Goal: Information Seeking & Learning: Learn about a topic

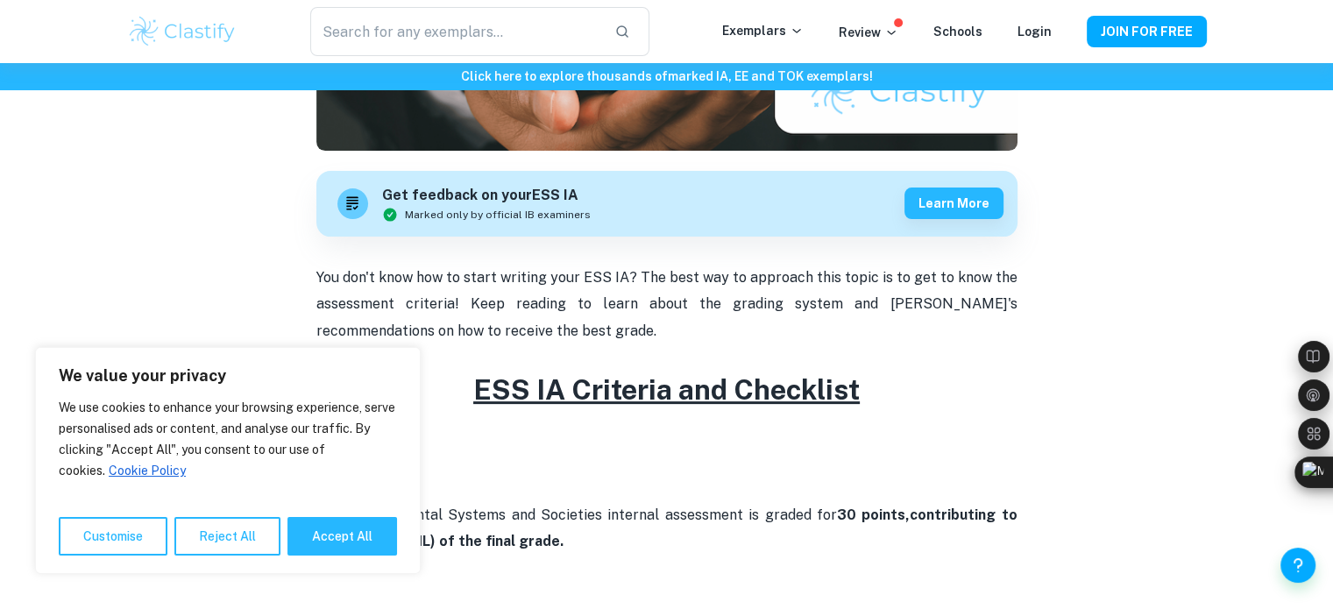
scroll to position [449, 0]
click at [345, 535] on button "Accept All" at bounding box center [342, 536] width 110 height 39
checkbox input "true"
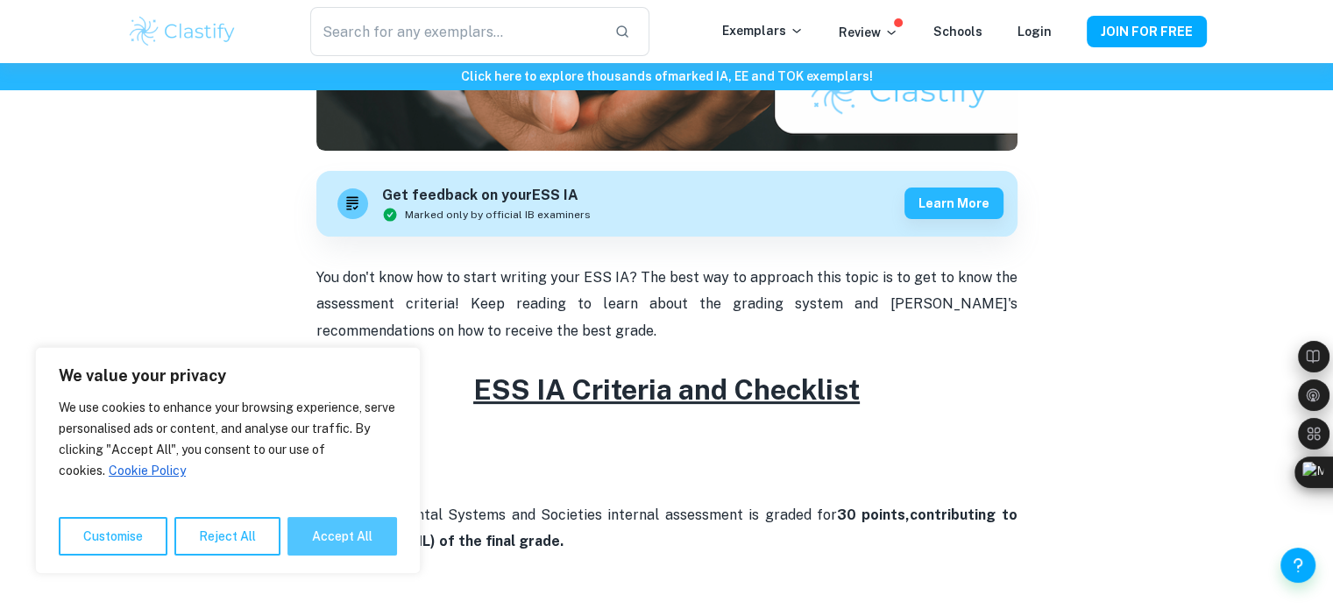
checkbox input "true"
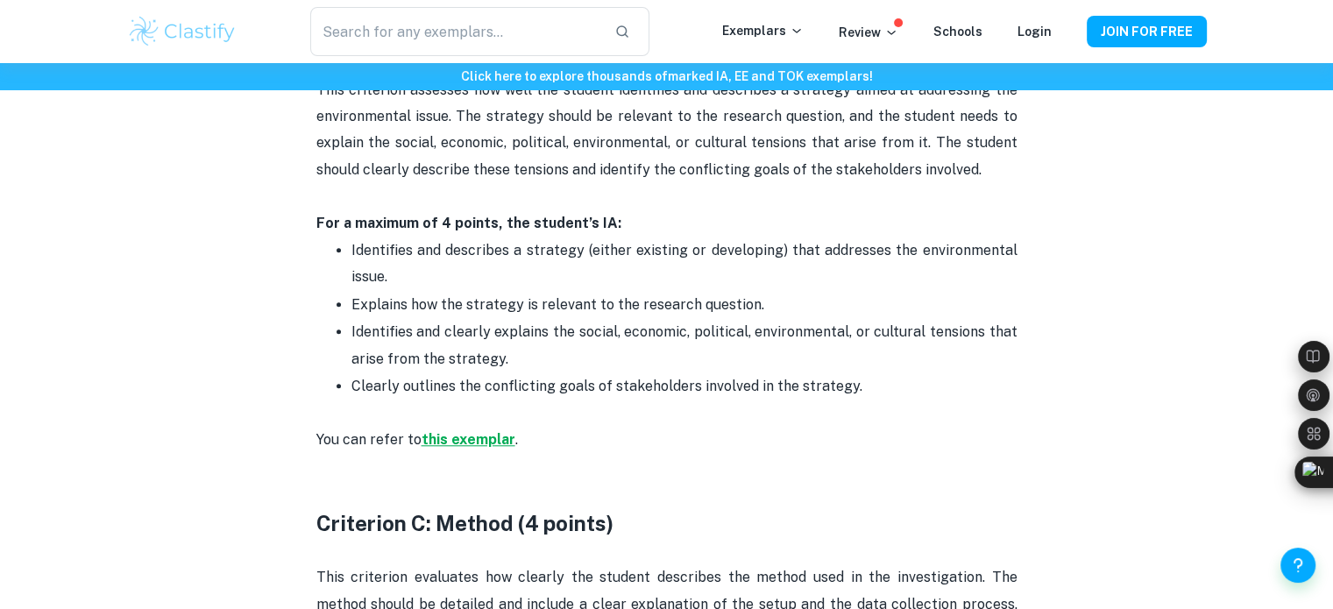
scroll to position [1508, 0]
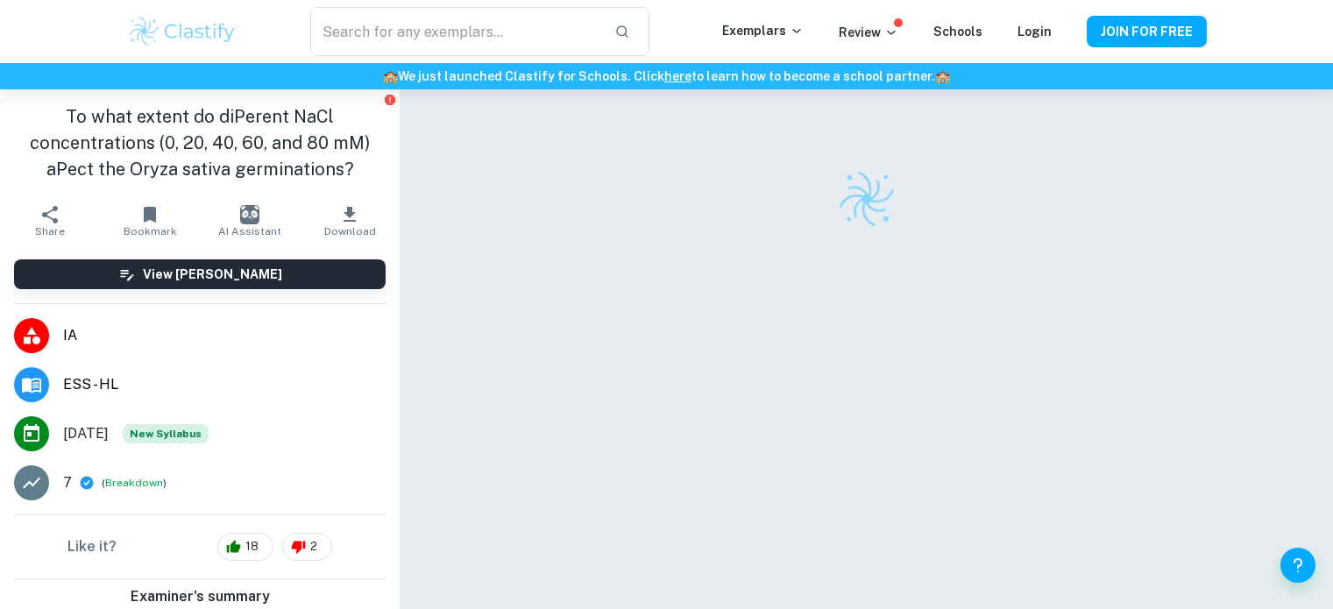
checkbox input "true"
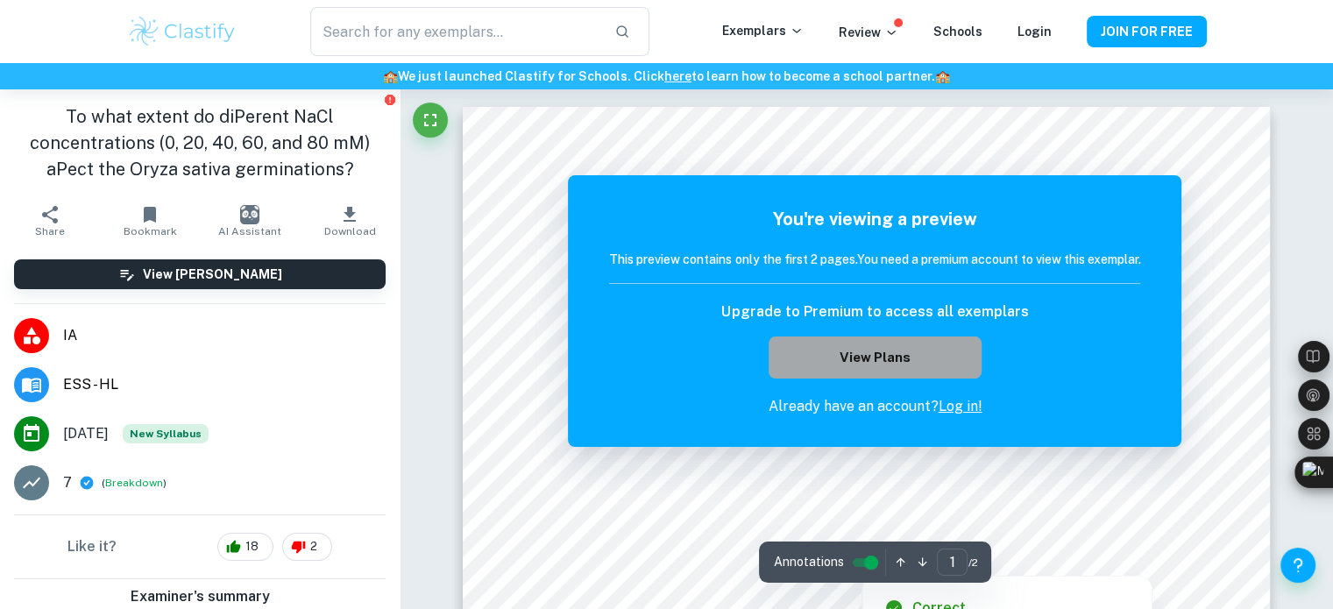
click at [913, 372] on button "View Plans" at bounding box center [875, 358] width 212 height 42
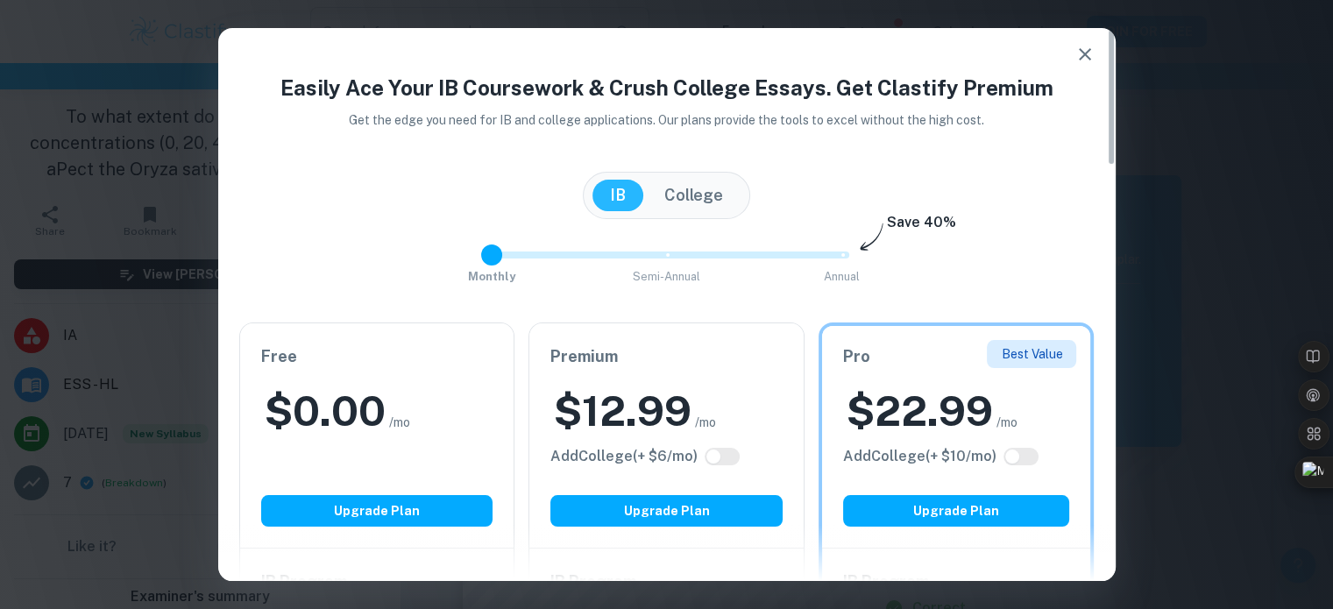
type input "2"
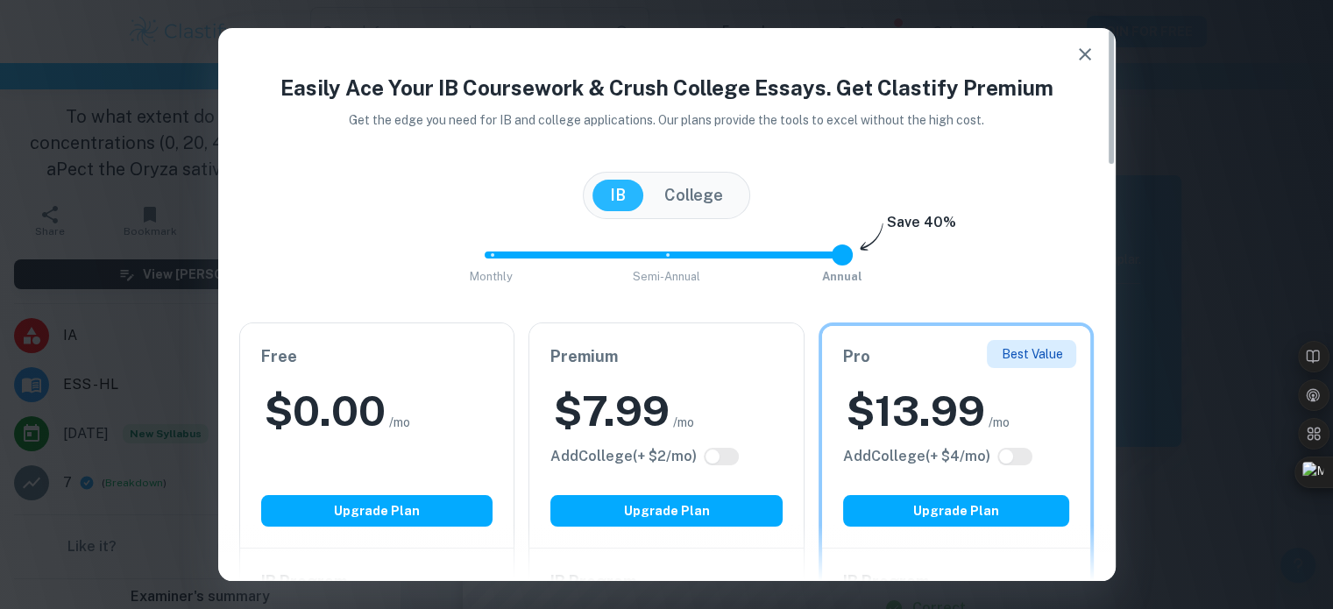
drag, startPoint x: 846, startPoint y: 265, endPoint x: 1020, endPoint y: 259, distance: 174.5
click at [1020, 259] on div "Monthly Semi-Annual Annual Save 40%" at bounding box center [666, 263] width 855 height 47
click at [1088, 57] on icon "button" at bounding box center [1085, 54] width 12 height 12
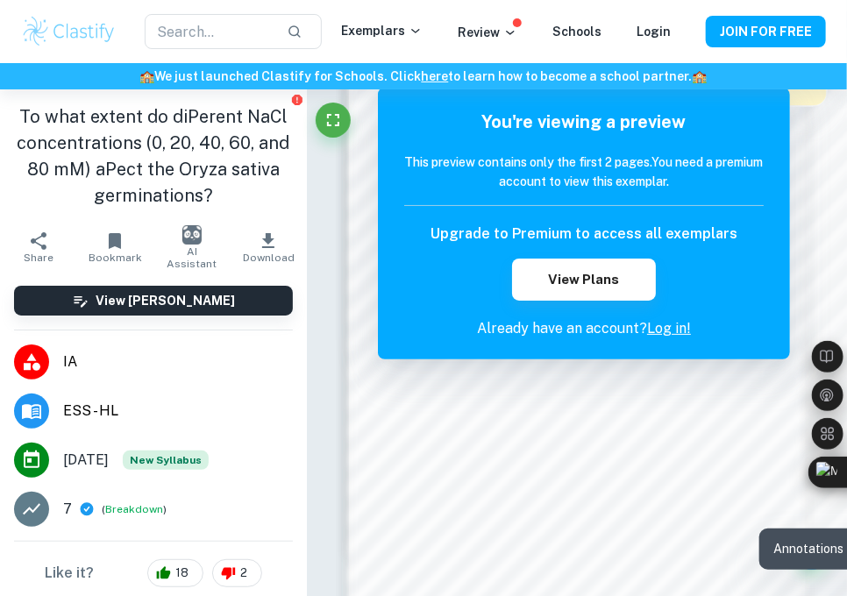
scroll to position [698, 0]
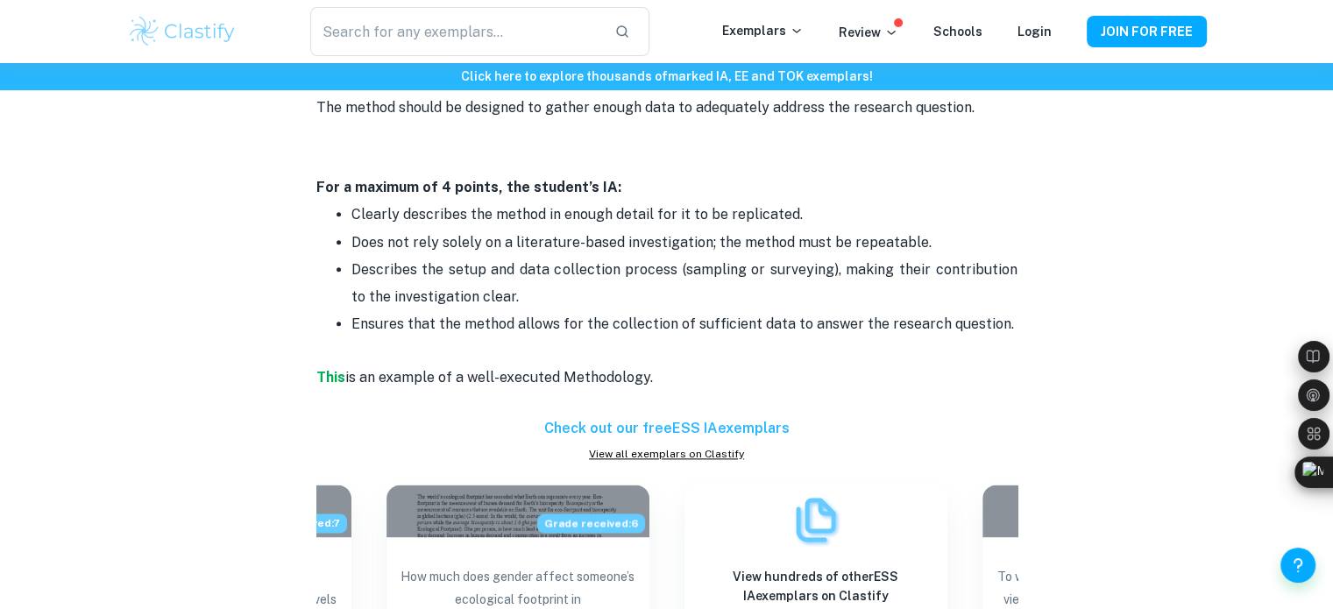
scroll to position [2022, 0]
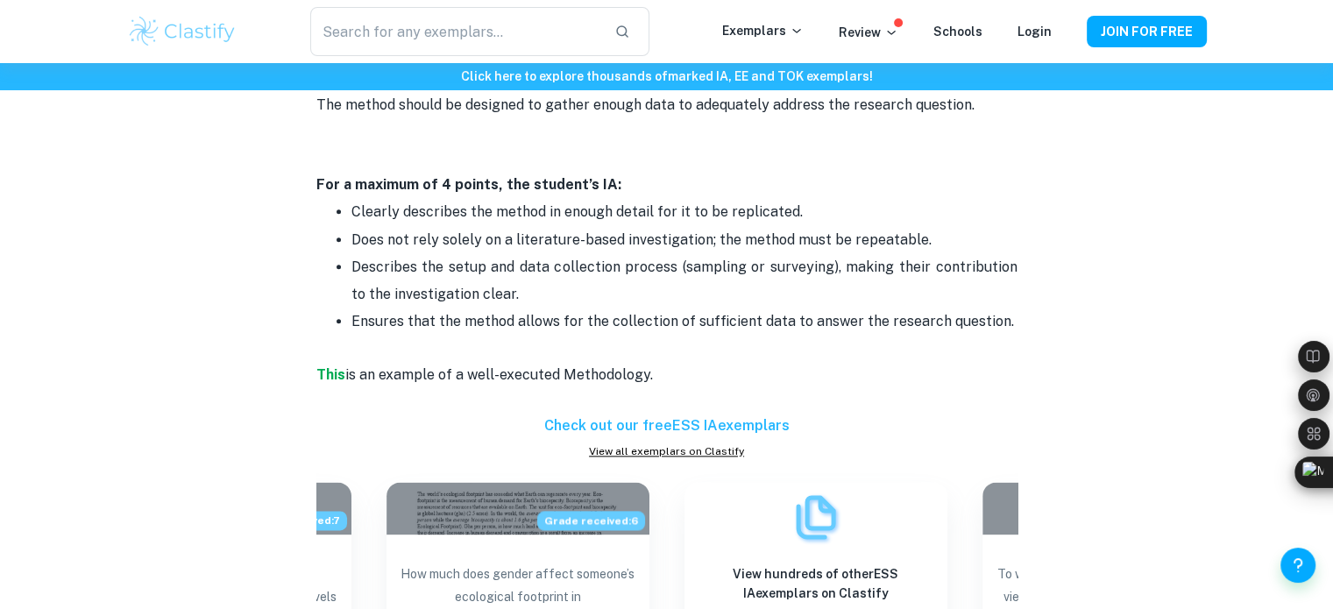
click at [511, 229] on p "Does not rely solely on a literature-based investigation; the method must be re…" at bounding box center [684, 240] width 666 height 26
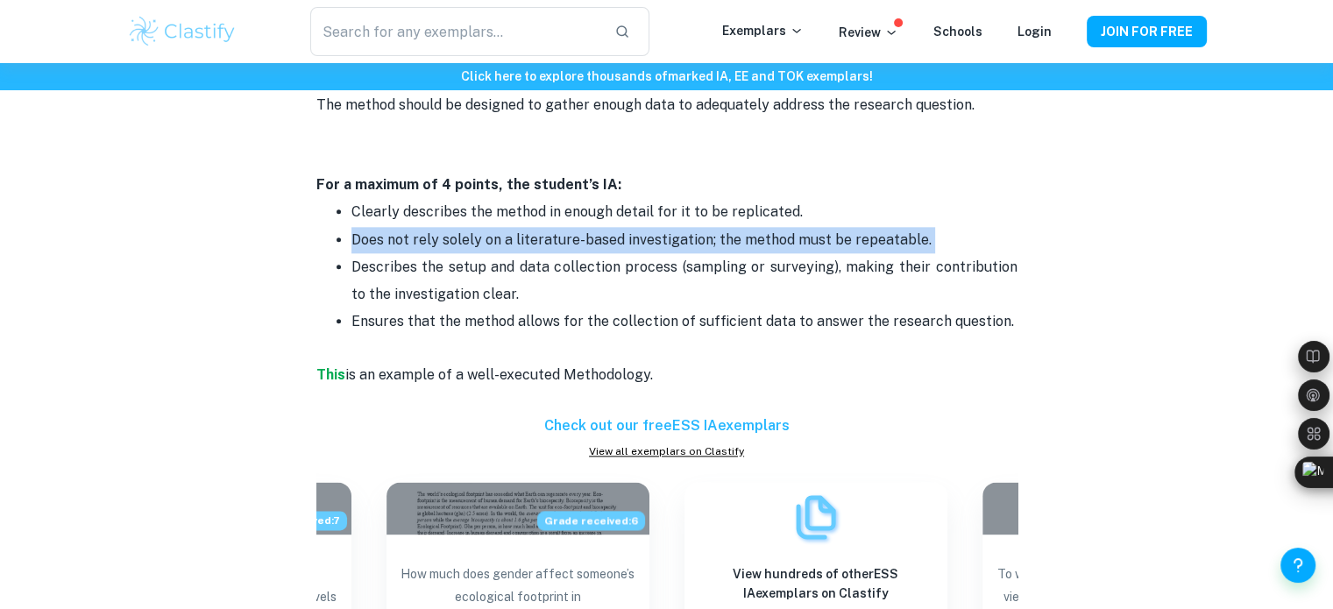
click at [511, 229] on p "Does not rely solely on a literature-based investigation; the method must be re…" at bounding box center [684, 240] width 666 height 26
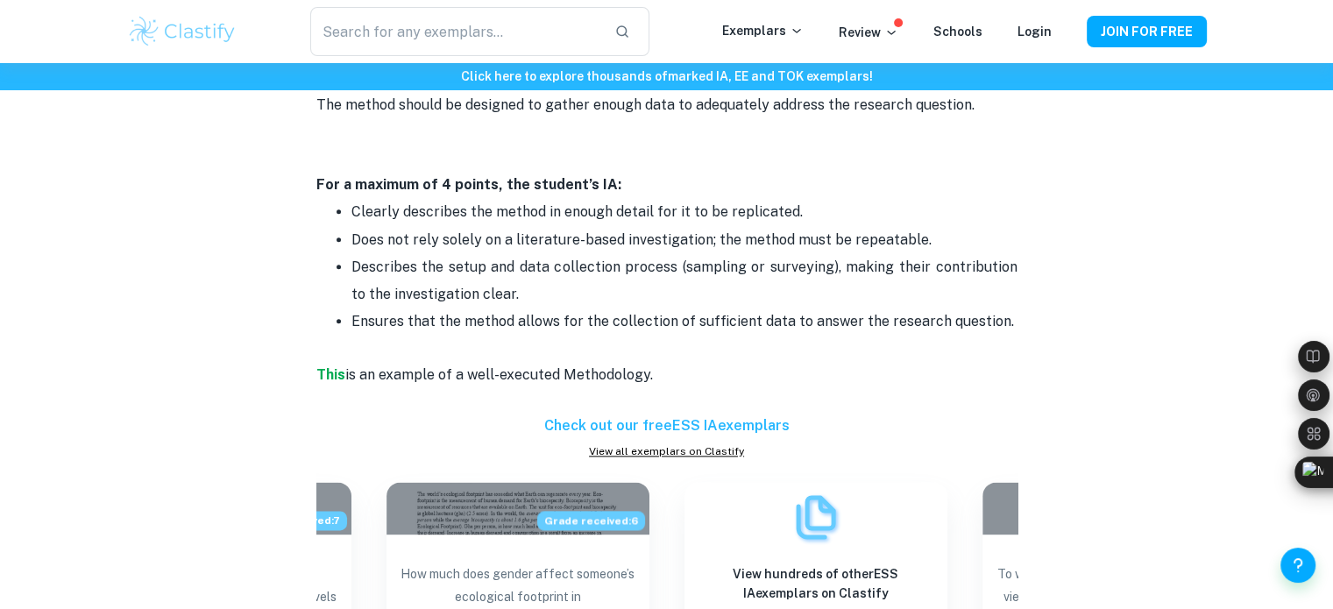
click at [471, 297] on p "Describes the setup and data collection process (sampling or surveying), making…" at bounding box center [684, 280] width 666 height 53
click at [481, 273] on p "Describes the setup and data collection process (sampling or surveying), making…" at bounding box center [684, 280] width 666 height 53
click at [478, 315] on p "Ensures that the method allows for the collection of sufficient data to answer …" at bounding box center [684, 334] width 666 height 53
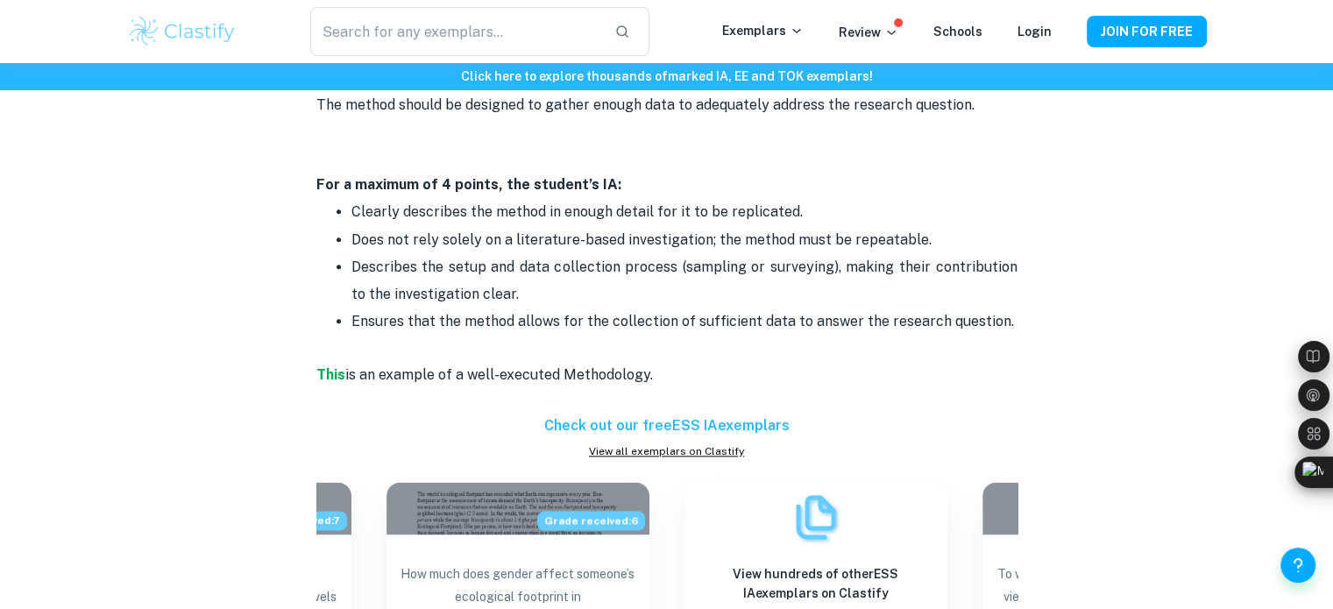
click at [302, 301] on div "ESS IA Criteria and Checklist [2026 updated] By Julia • January 27, 2024 Get fe…" at bounding box center [667, 384] width 1080 height 4542
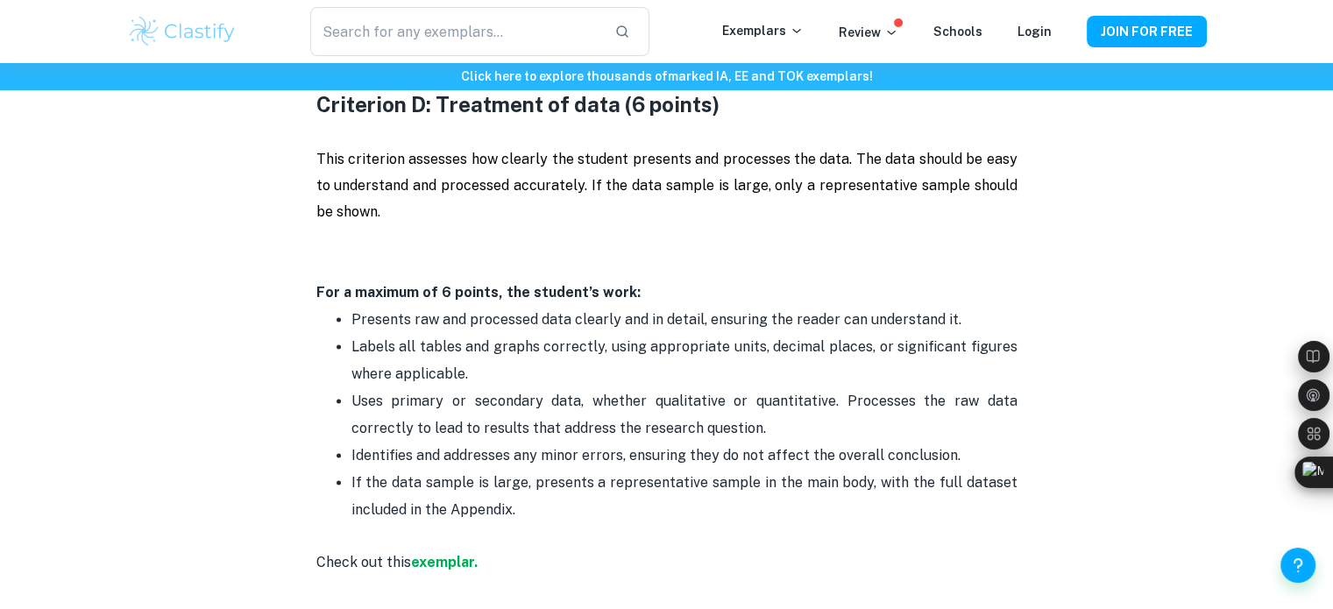
scroll to position [2692, 0]
